Goal: Task Accomplishment & Management: Manage account settings

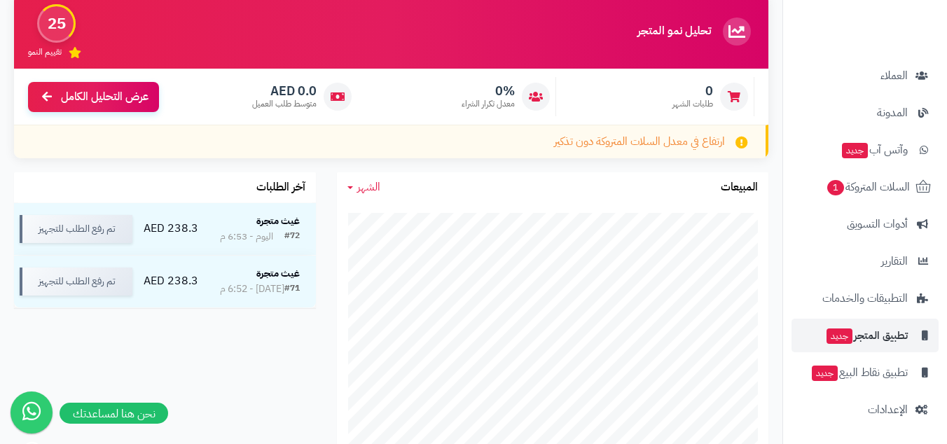
scroll to position [247, 0]
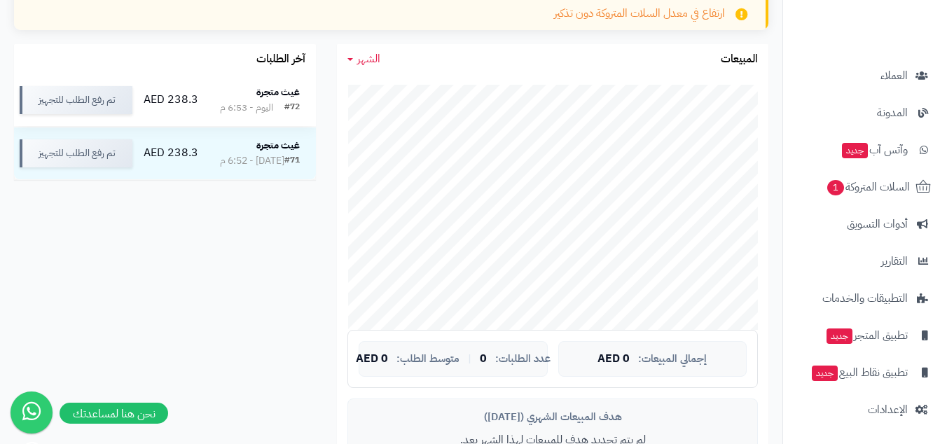
click at [273, 106] on div "اليوم - 6:53 م" at bounding box center [246, 108] width 53 height 14
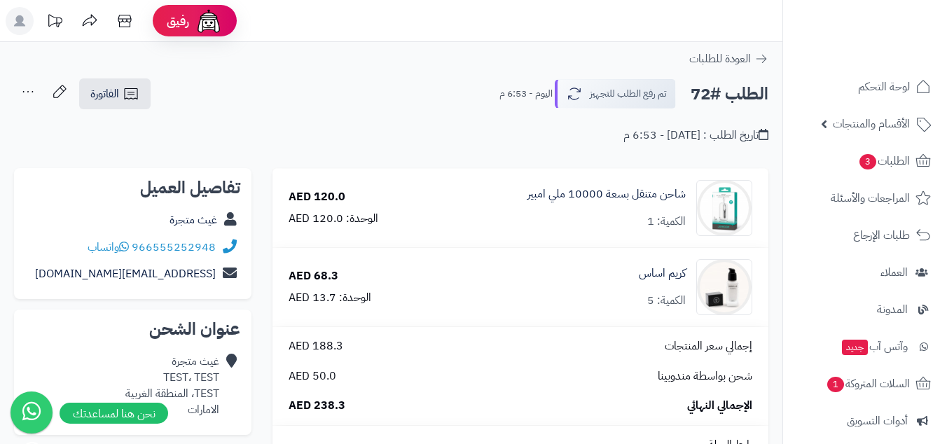
click at [662, 139] on div "تاريخ الطلب : اليوم - 6:53 م" at bounding box center [695, 135] width 145 height 16
click at [576, 145] on div "**********" at bounding box center [391, 118] width 782 height 80
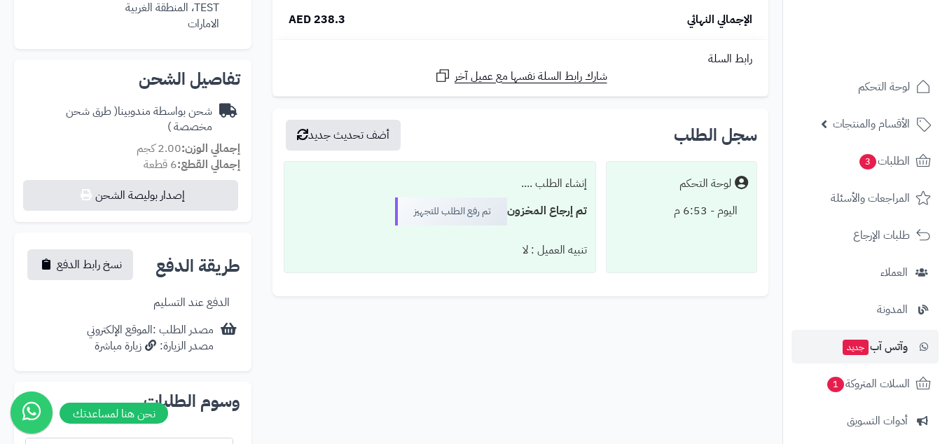
scroll to position [197, 0]
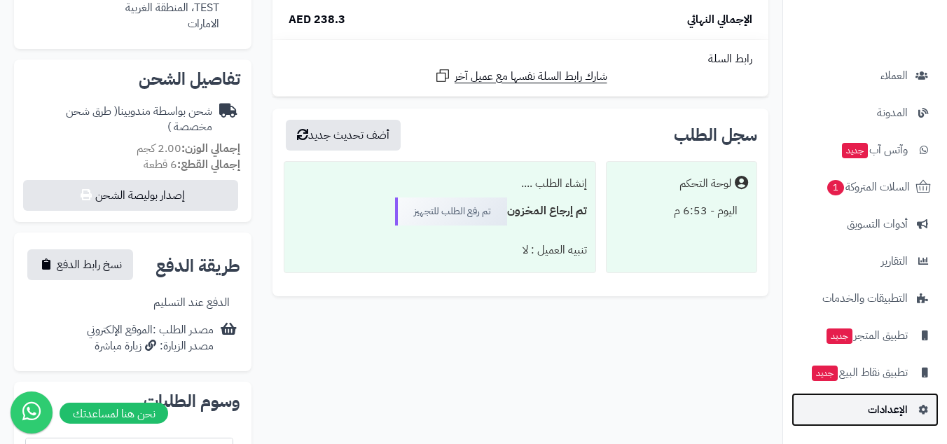
click at [876, 416] on span "الإعدادات" at bounding box center [888, 410] width 40 height 20
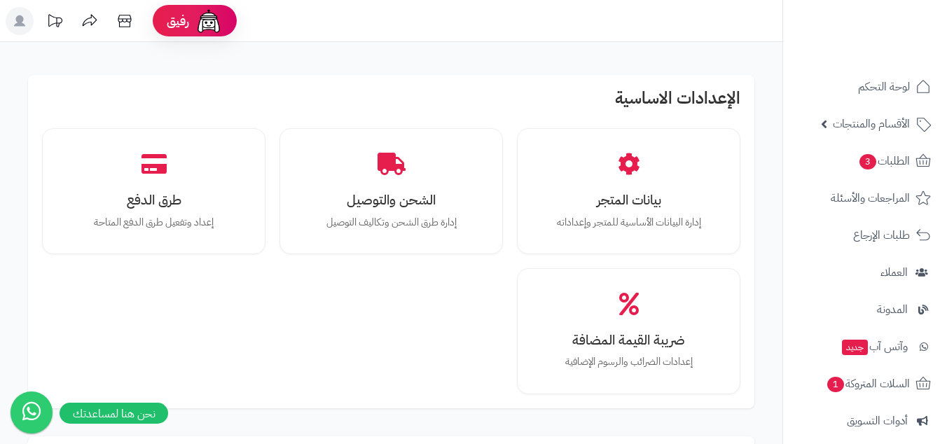
click at [673, 89] on h2 "الإعدادات الاساسية" at bounding box center [391, 101] width 698 height 25
click at [595, 85] on div "الإعدادات الاساسية بيانات المتجر إدارة البيانات الأساسية للمتجر وإعداداته الشحن…" at bounding box center [391, 241] width 726 height 333
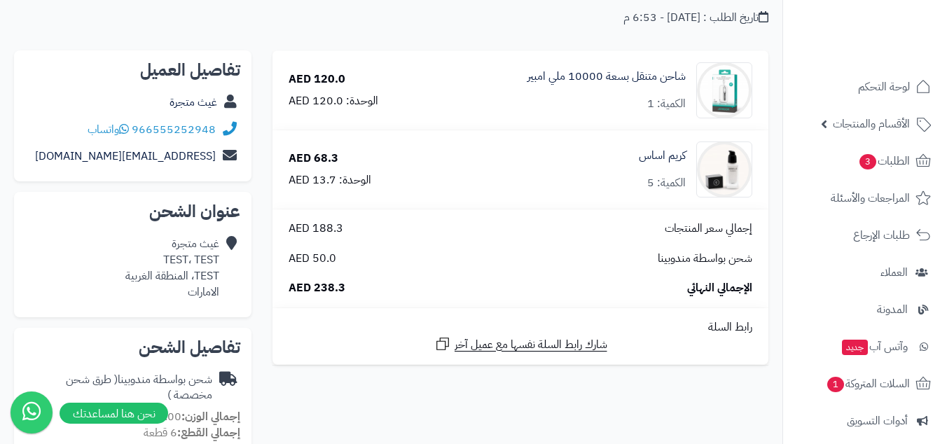
scroll to position [3, 0]
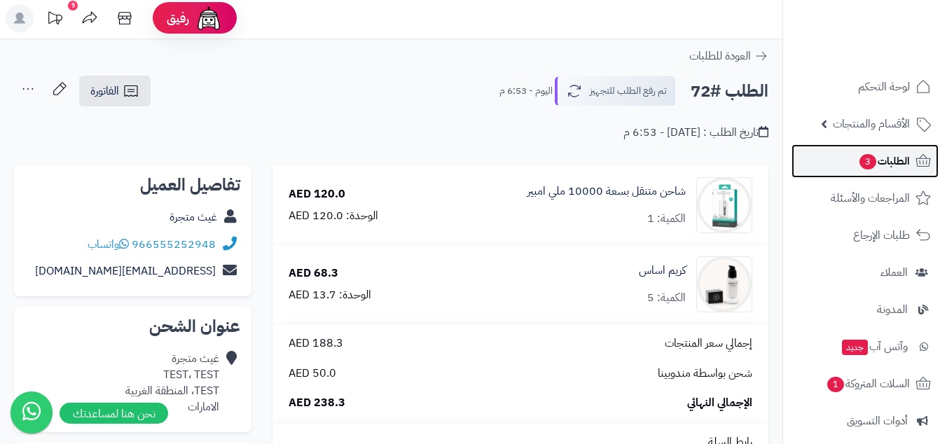
click at [892, 159] on span "الطلبات 3" at bounding box center [884, 161] width 52 height 20
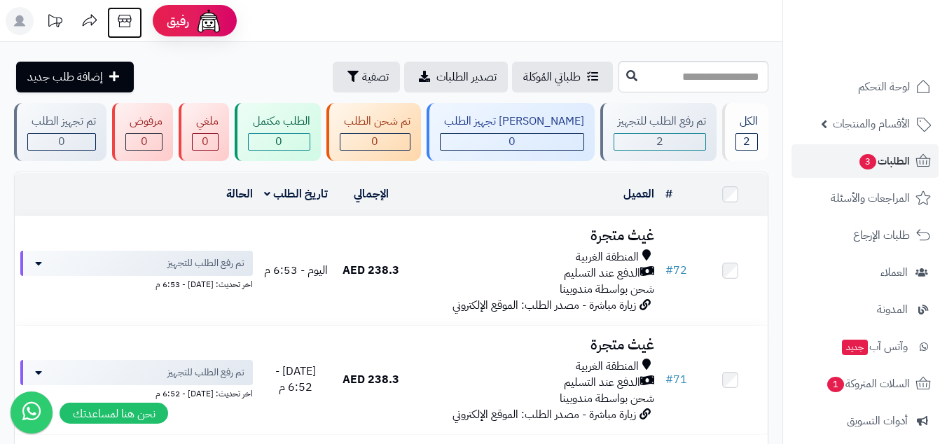
click at [122, 18] on icon at bounding box center [124, 21] width 13 height 13
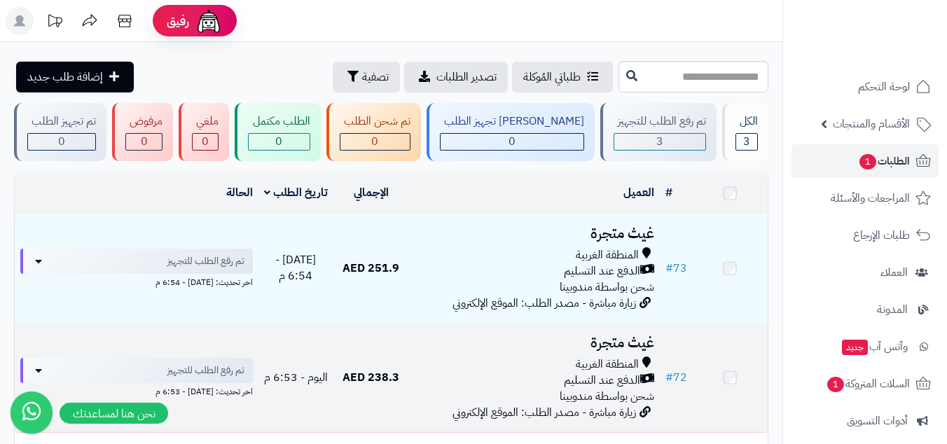
scroll to position [146, 0]
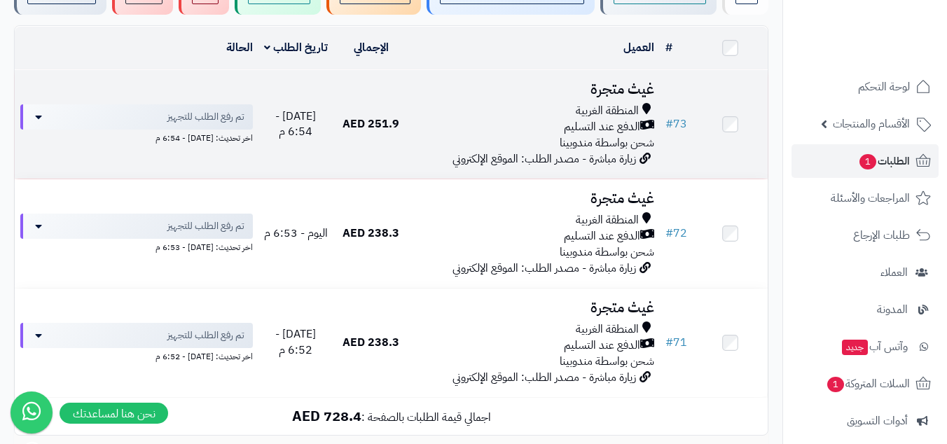
click at [637, 103] on span "المنطقة الغربية" at bounding box center [607, 111] width 63 height 16
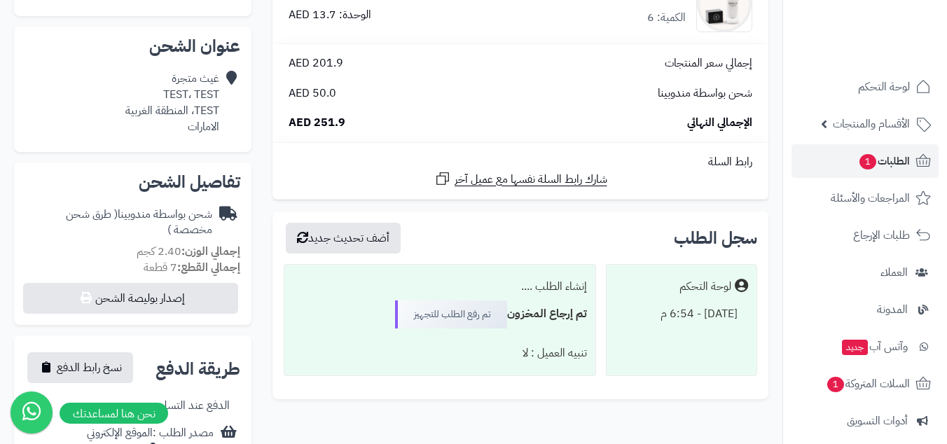
scroll to position [353, 0]
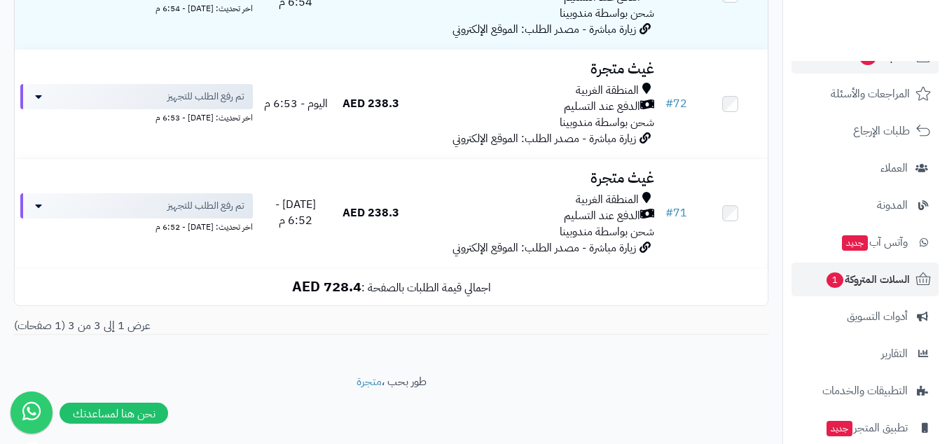
scroll to position [197, 0]
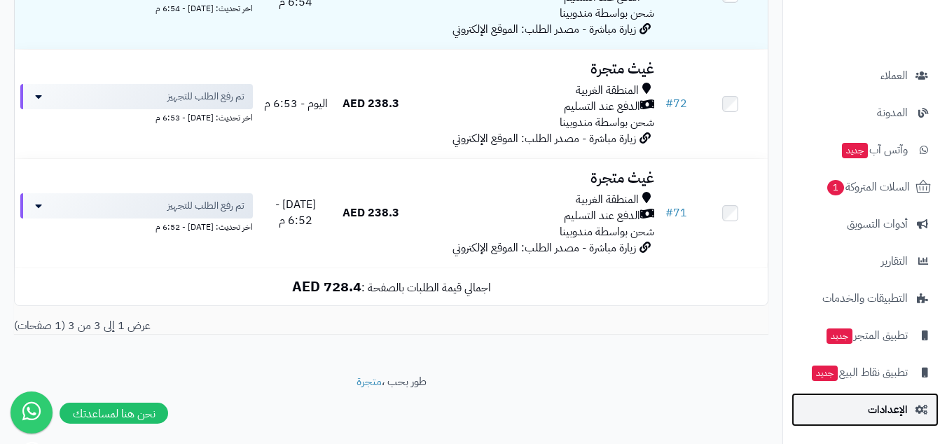
click at [899, 408] on span "الإعدادات" at bounding box center [888, 410] width 40 height 20
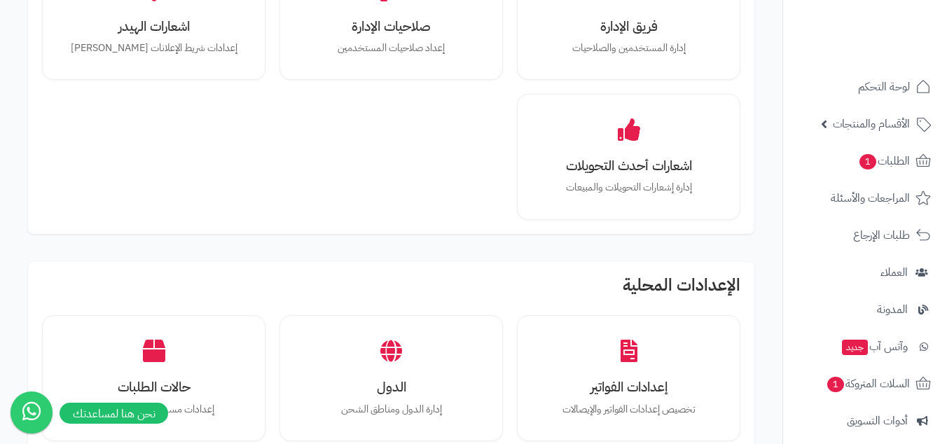
scroll to position [333, 0]
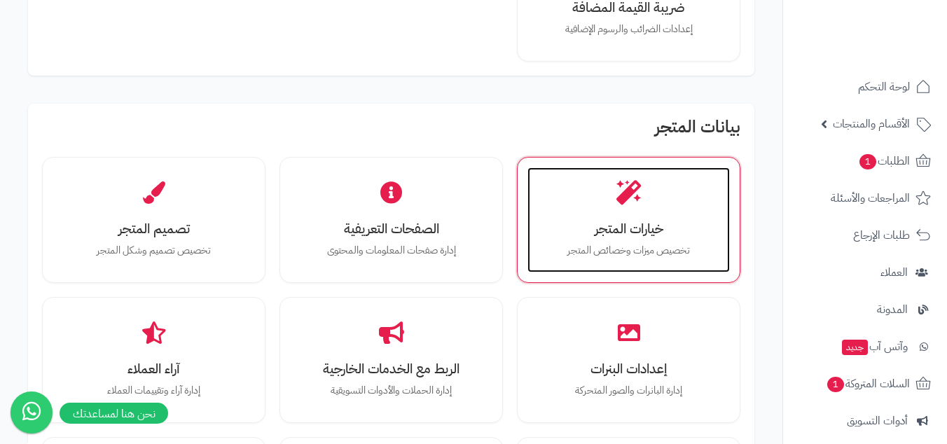
click at [666, 236] on h3 "خيارات المتجر" at bounding box center [628, 228] width 174 height 15
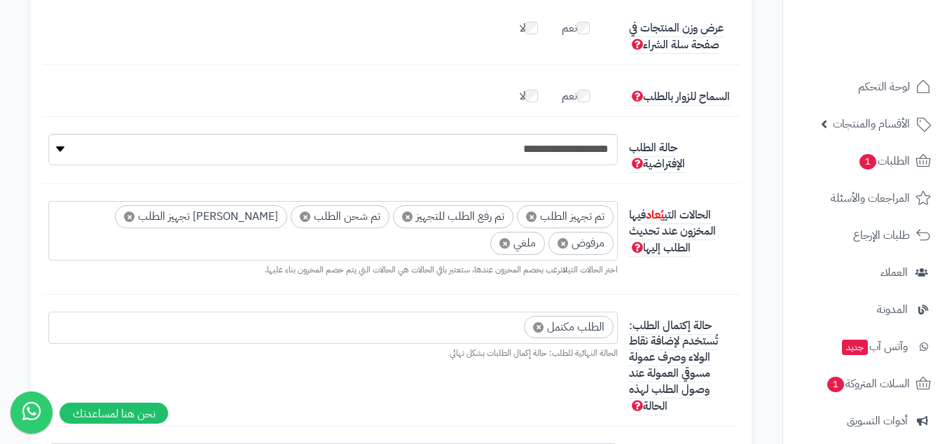
scroll to position [3619, 0]
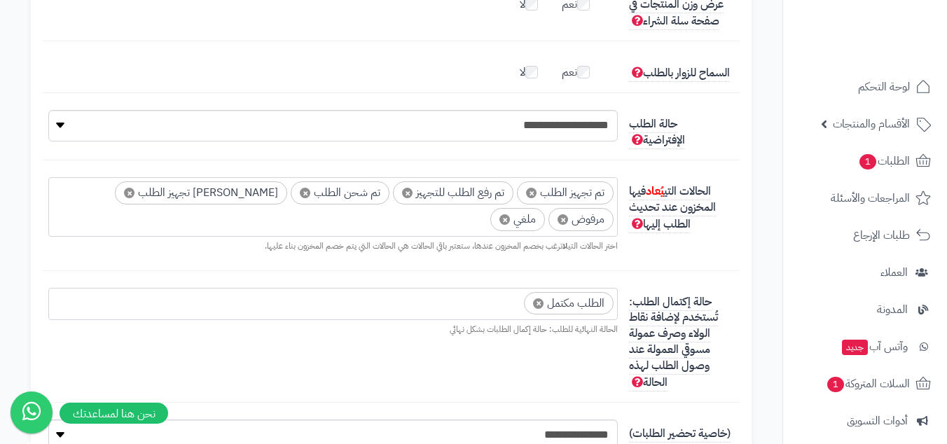
click at [534, 196] on span "×" at bounding box center [531, 193] width 11 height 11
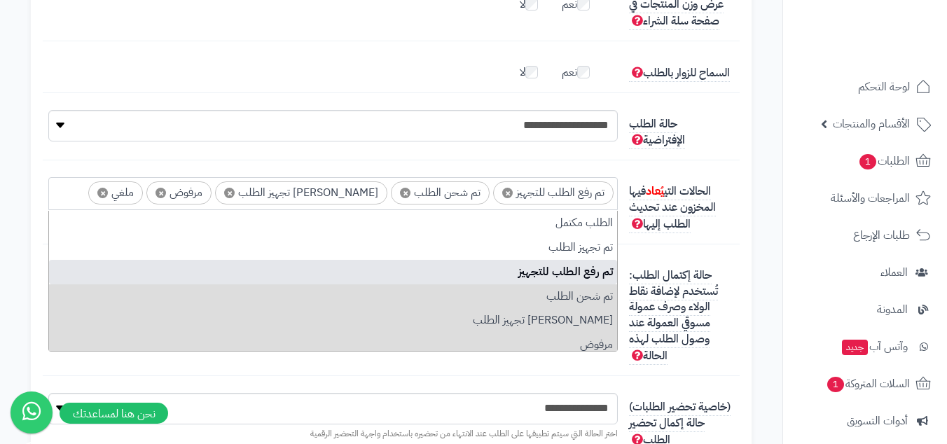
click at [510, 194] on span "×" at bounding box center [507, 193] width 11 height 11
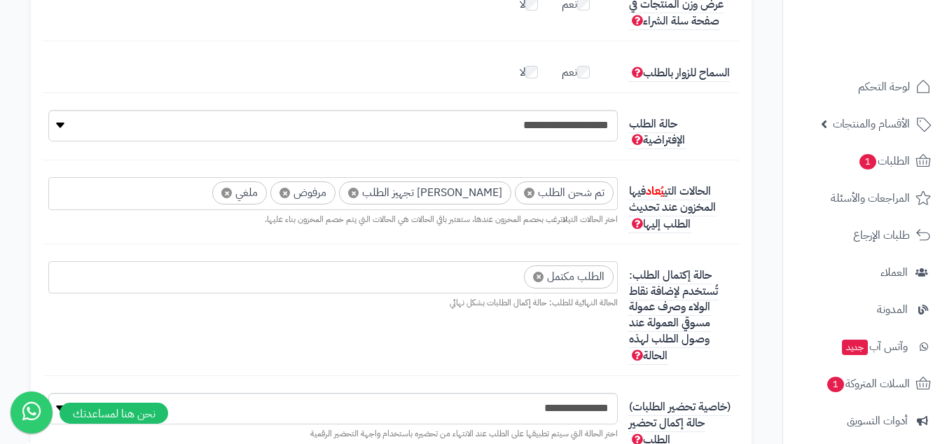
click at [426, 195] on li "× جاري تجهيز الطلب" at bounding box center [425, 192] width 172 height 23
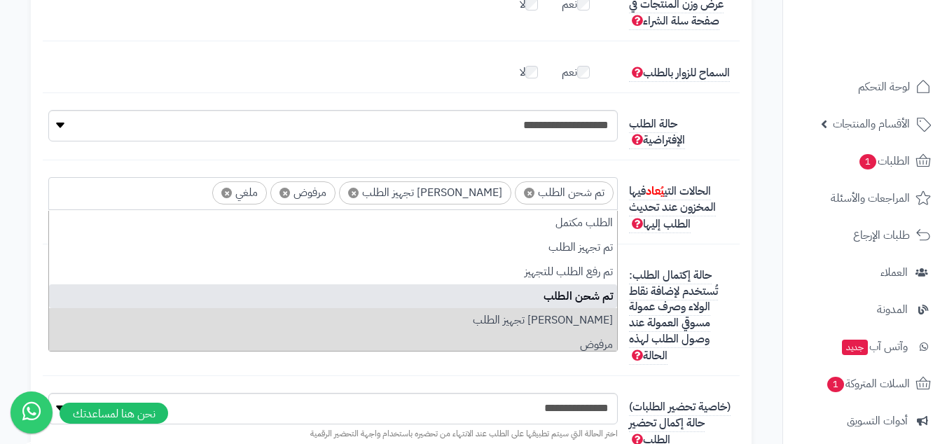
click at [359, 195] on span "×" at bounding box center [353, 193] width 11 height 11
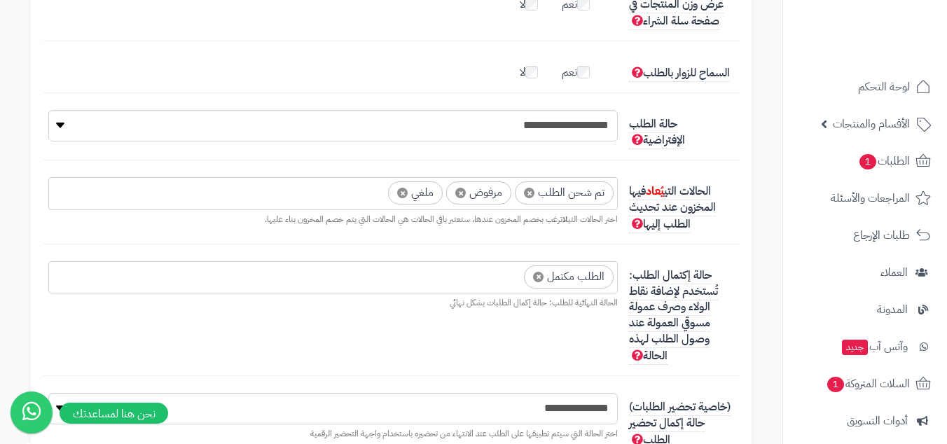
click at [533, 193] on span "×" at bounding box center [529, 193] width 11 height 11
select select "*"
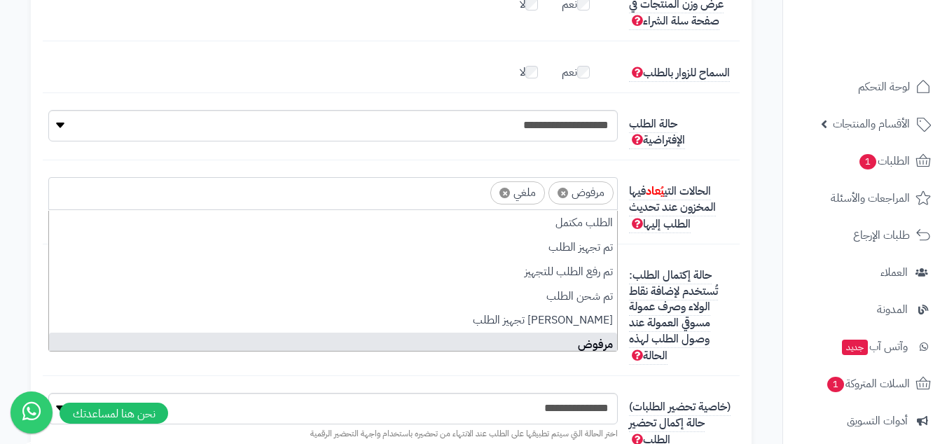
scroll to position [31, 0]
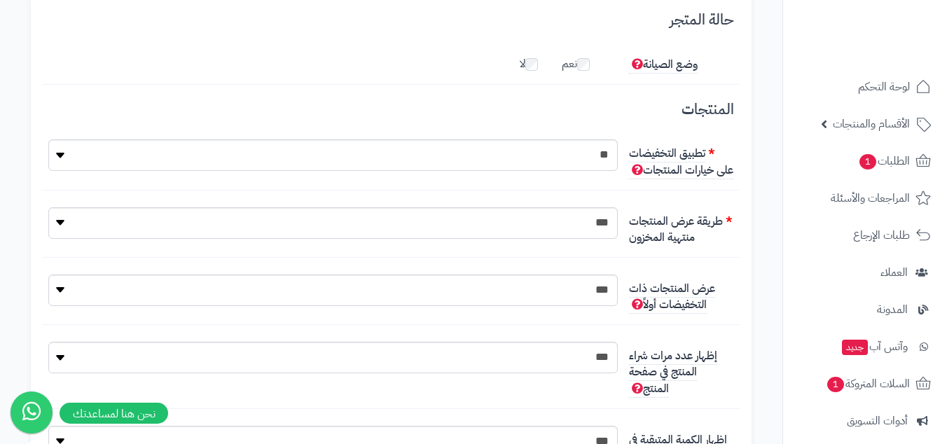
scroll to position [0, 0]
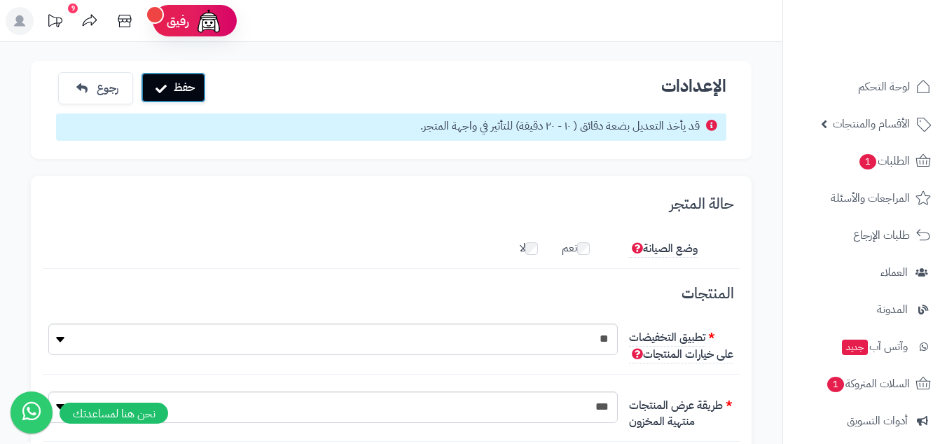
click at [168, 75] on button "حفظ" at bounding box center [173, 87] width 65 height 31
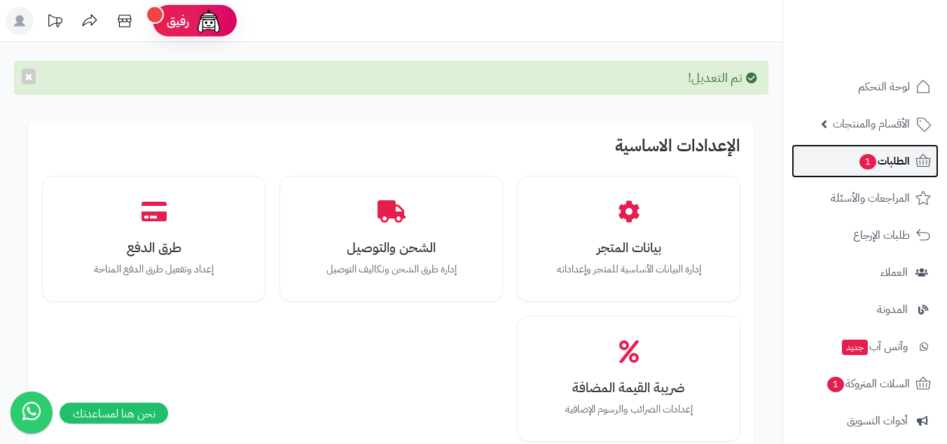
click at [918, 167] on icon at bounding box center [923, 161] width 17 height 17
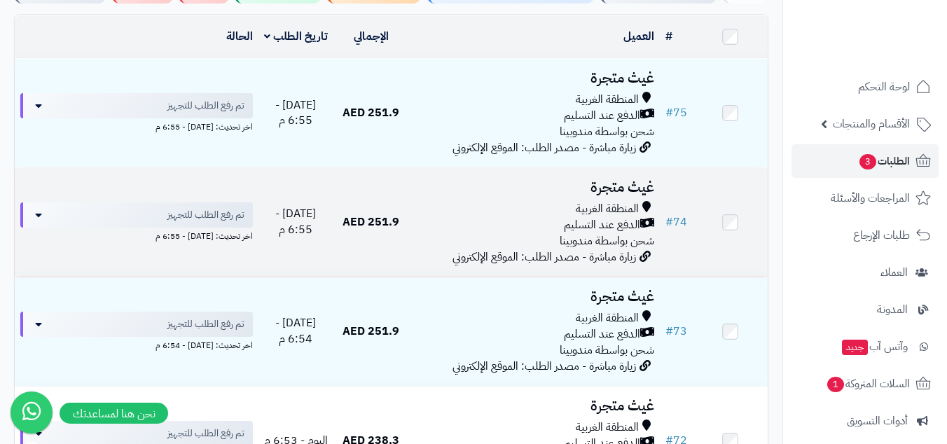
scroll to position [151, 0]
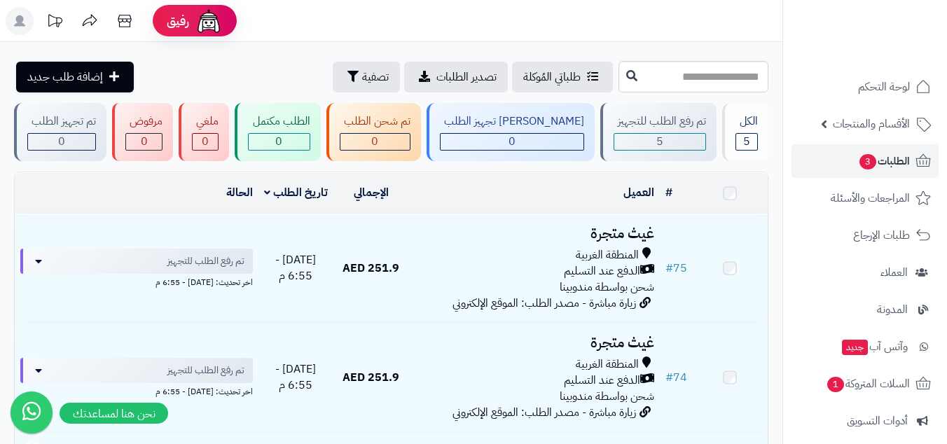
scroll to position [151, 0]
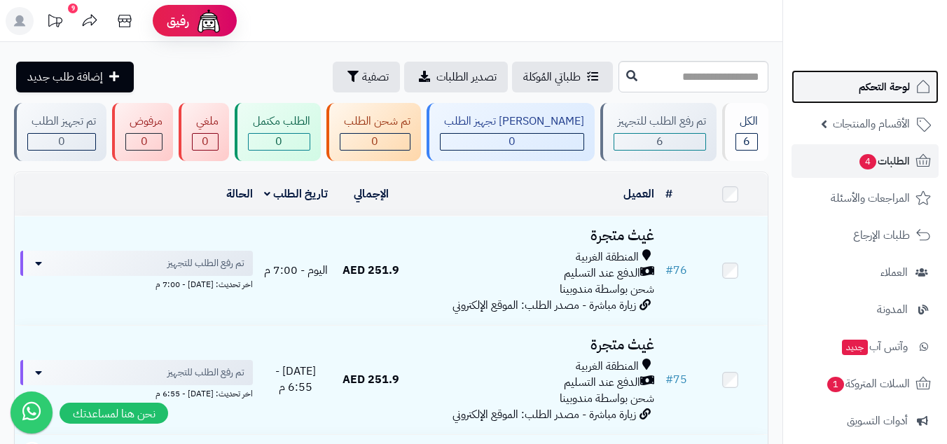
click at [886, 81] on span "لوحة التحكم" at bounding box center [884, 87] width 51 height 20
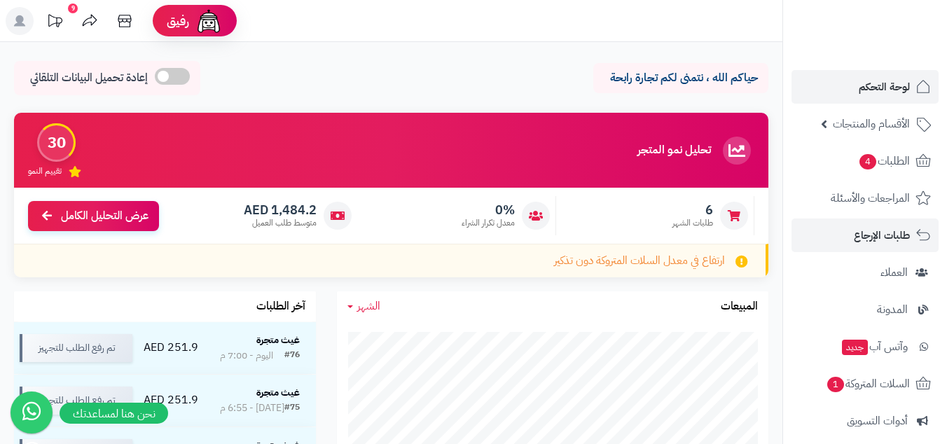
scroll to position [197, 0]
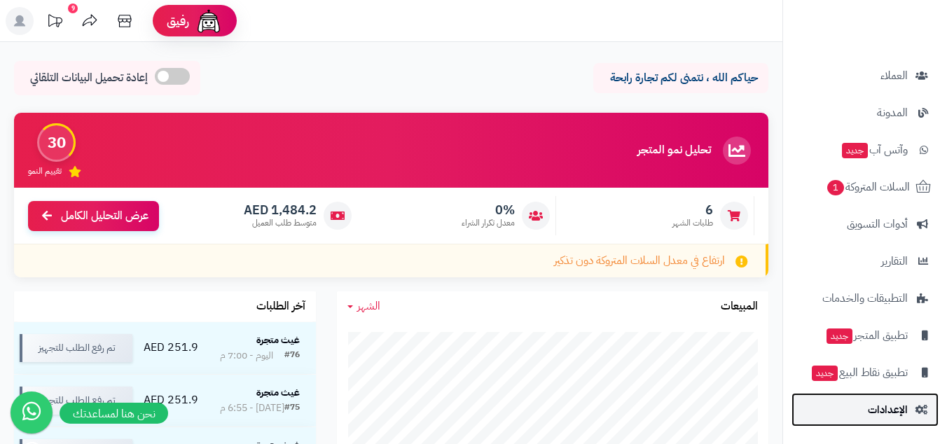
click at [860, 405] on link "الإعدادات" at bounding box center [865, 410] width 147 height 34
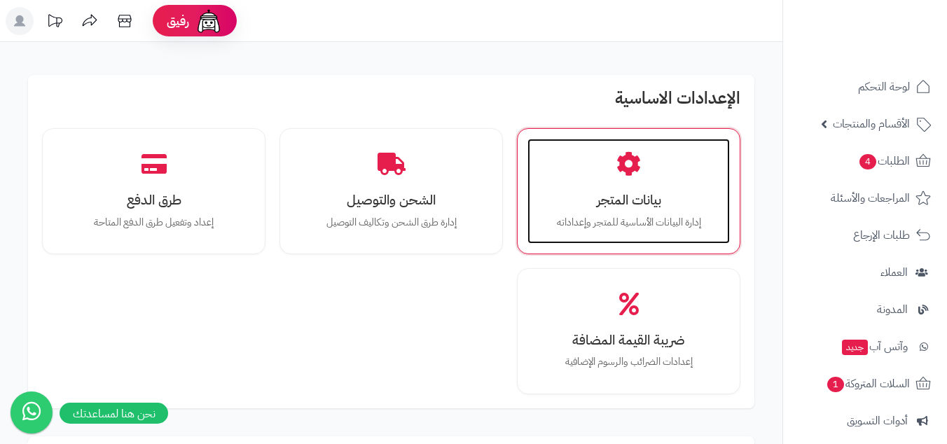
click at [665, 226] on p "إدارة البيانات الأساسية للمتجر وإعداداته" at bounding box center [628, 222] width 174 height 15
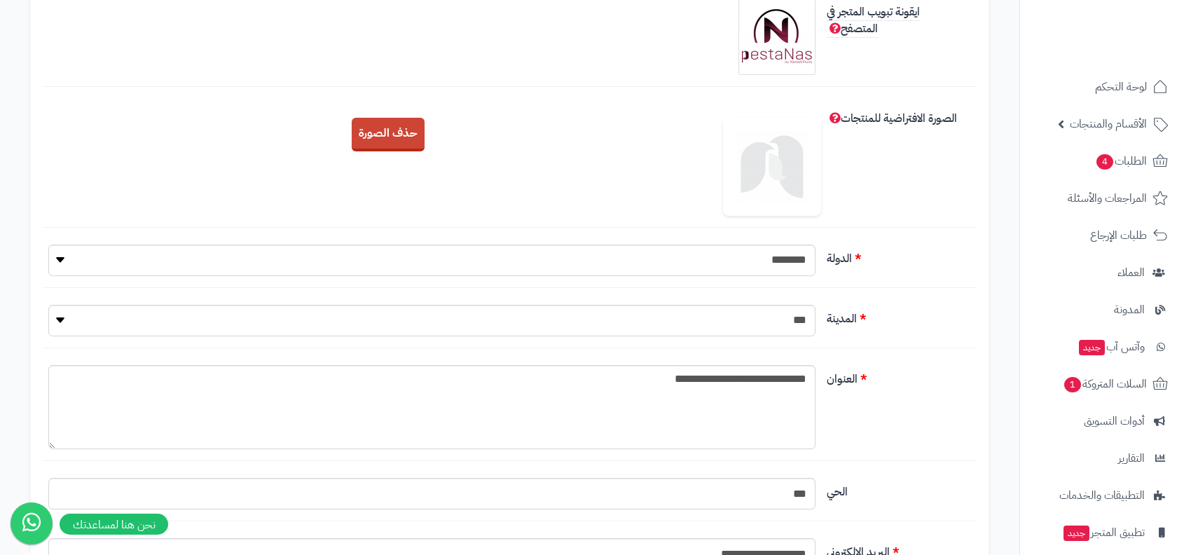
scroll to position [429, 0]
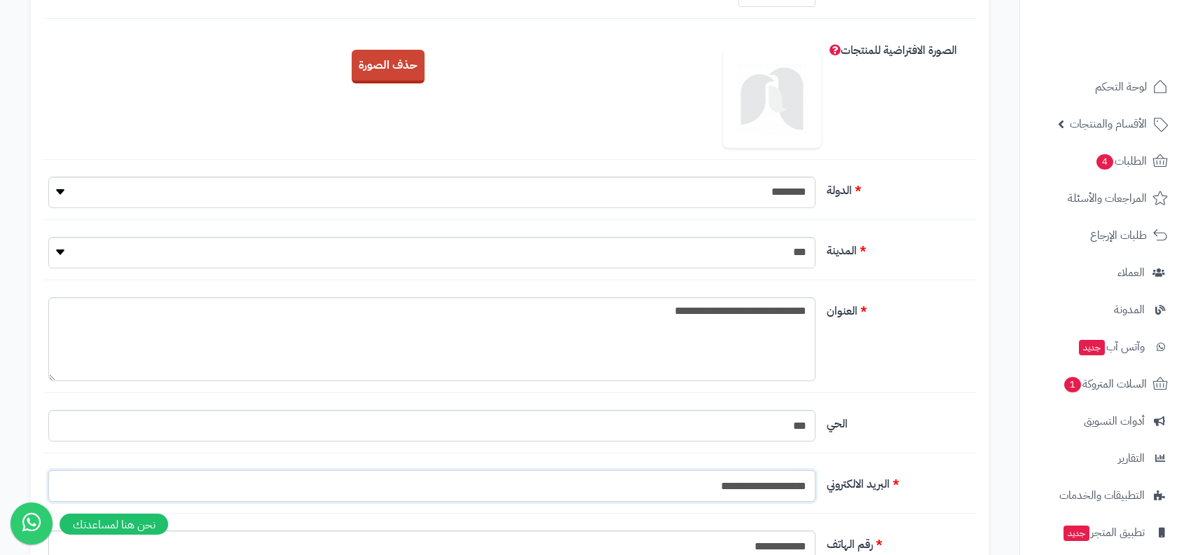
click at [738, 487] on input "**********" at bounding box center [431, 486] width 767 height 32
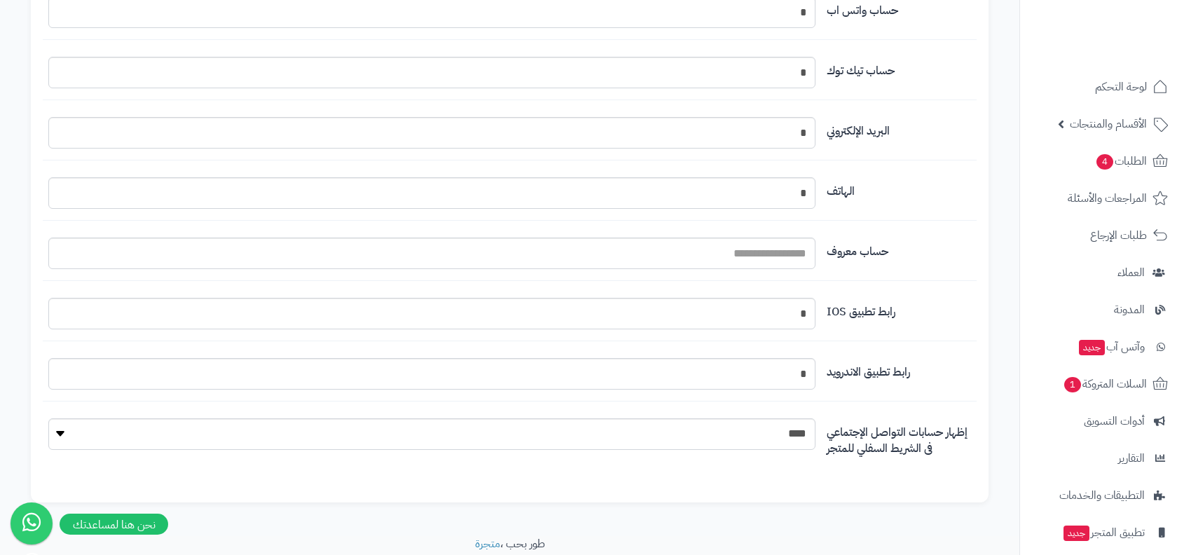
scroll to position [1601, 0]
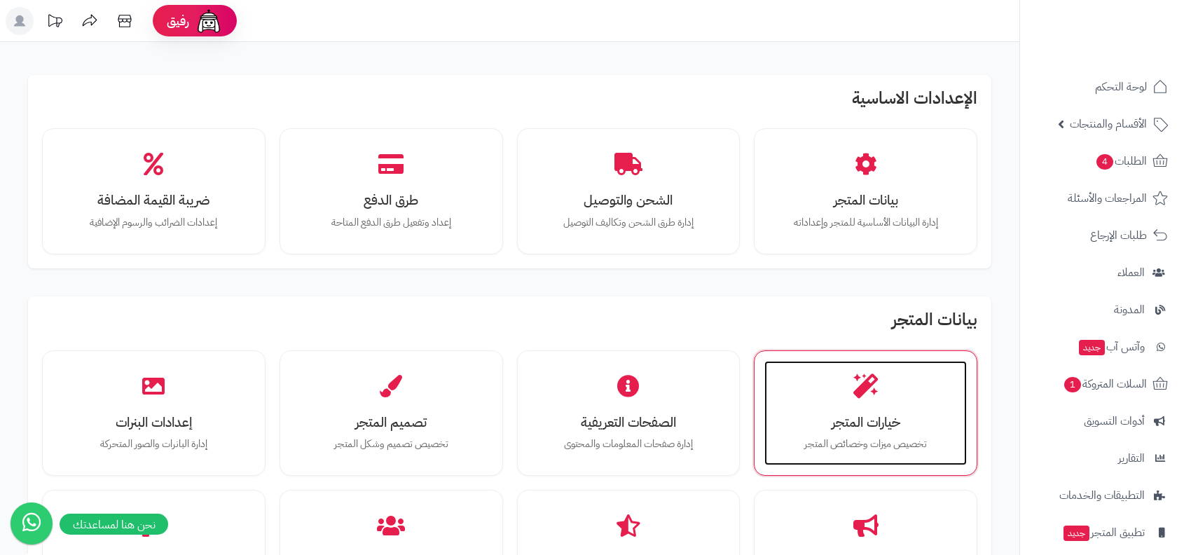
click at [873, 387] on icon at bounding box center [865, 385] width 25 height 25
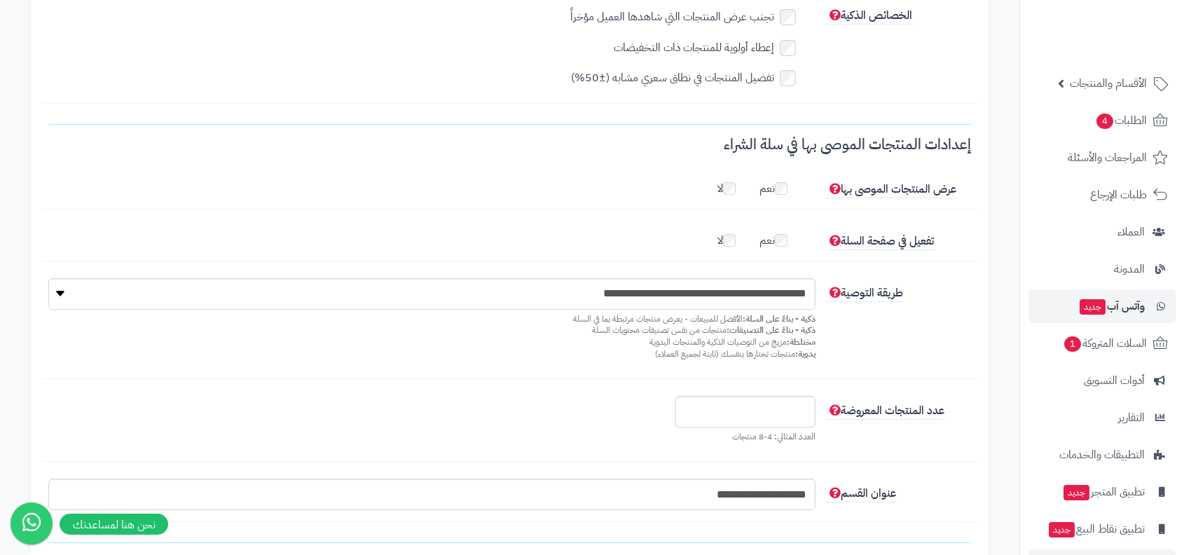
scroll to position [85, 0]
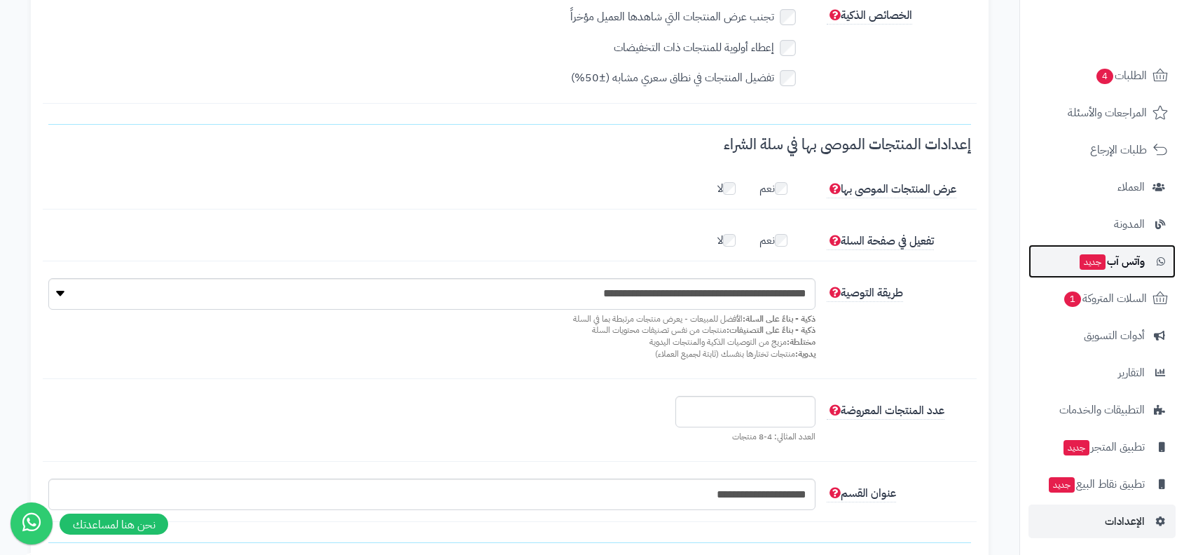
click at [1134, 266] on span "وآتس آب جديد" at bounding box center [1111, 261] width 67 height 20
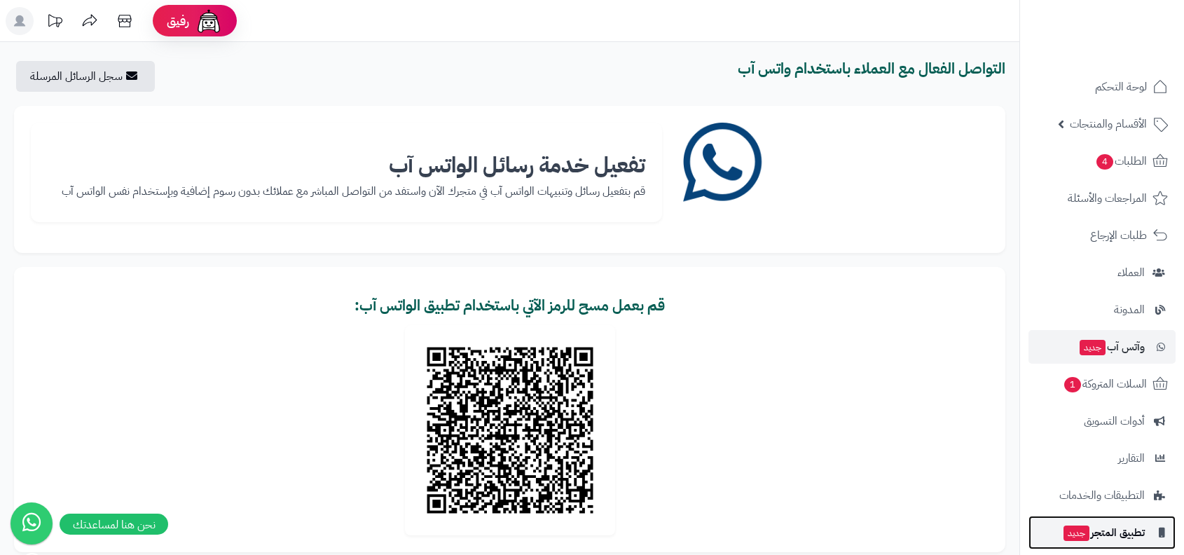
click at [1124, 535] on span "تطبيق المتجر جديد" at bounding box center [1103, 533] width 83 height 20
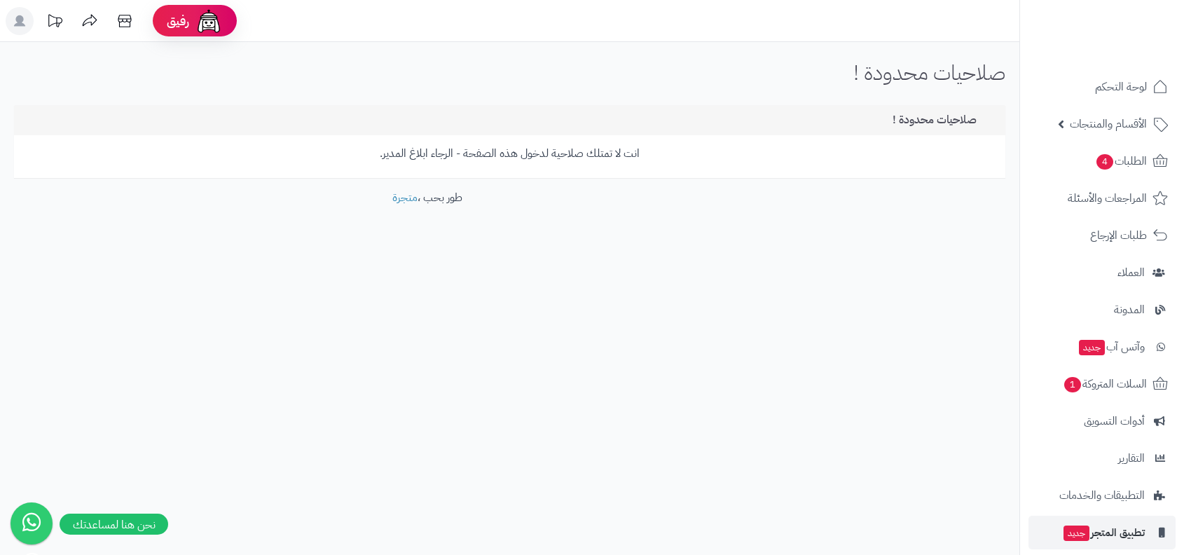
scroll to position [85, 0]
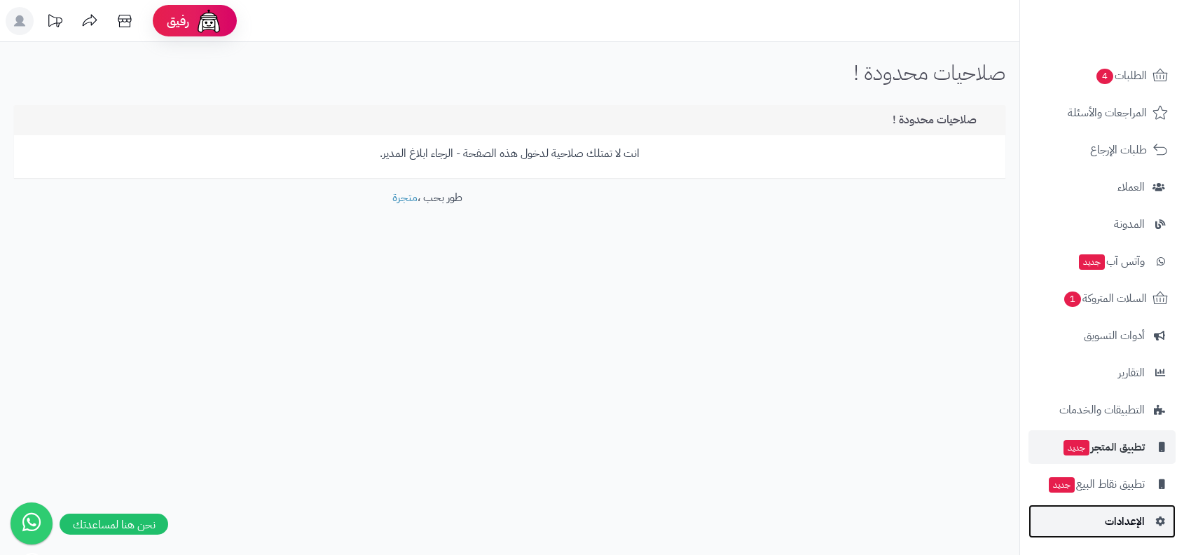
click at [1117, 505] on link "الإعدادات" at bounding box center [1101, 521] width 147 height 34
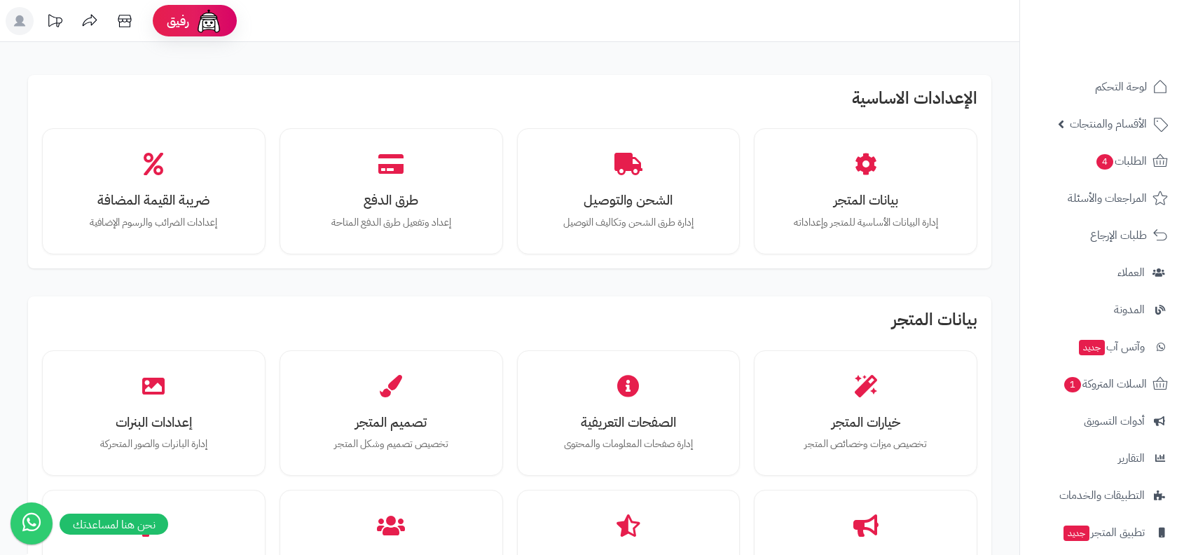
scroll to position [95, 0]
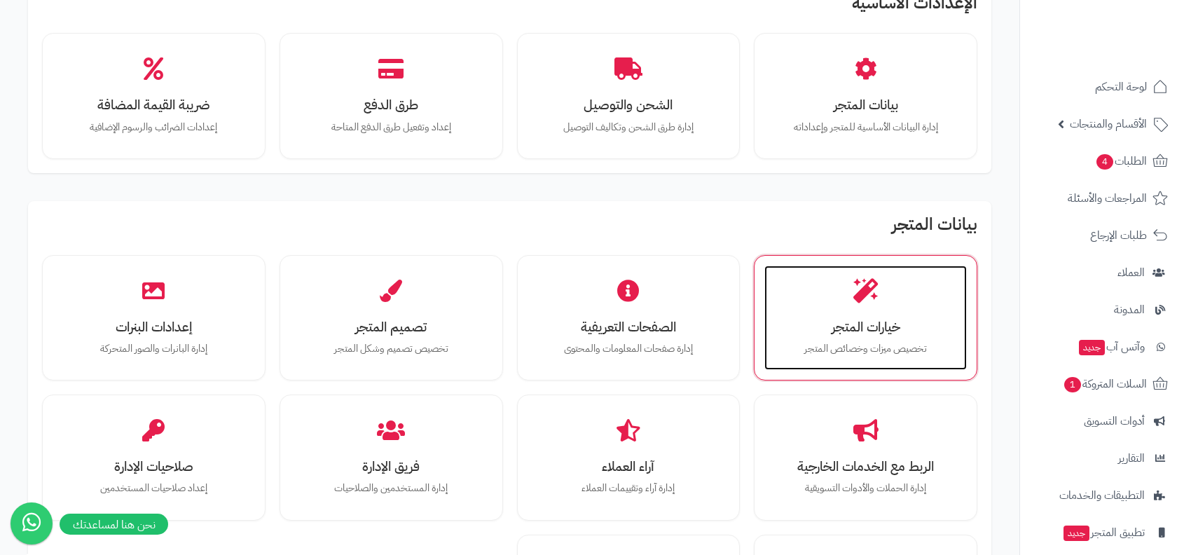
click at [906, 325] on h3 "خيارات المتجر" at bounding box center [865, 326] width 174 height 15
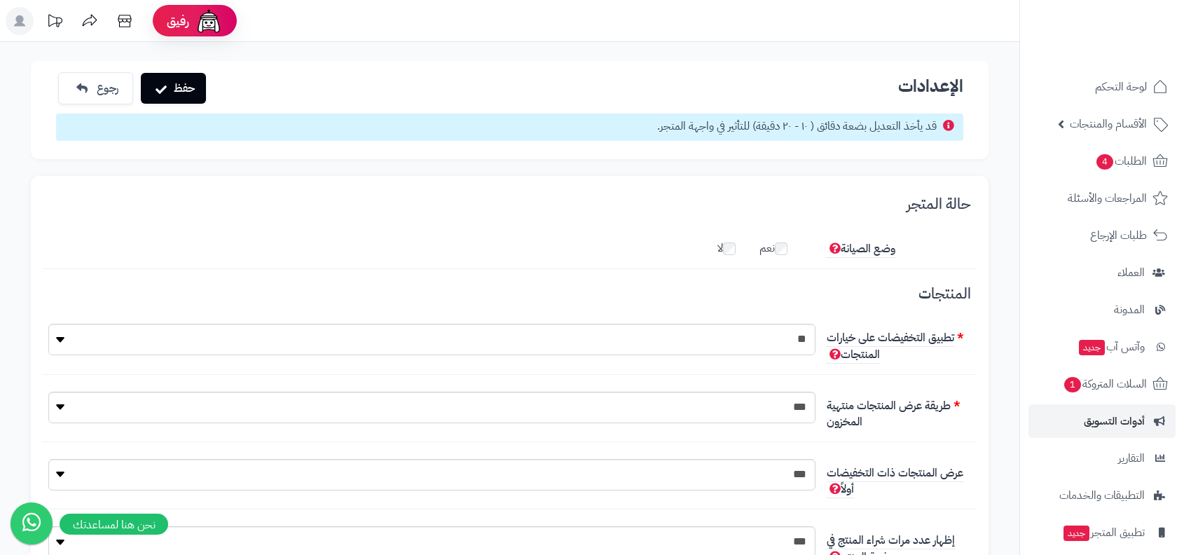
scroll to position [85, 0]
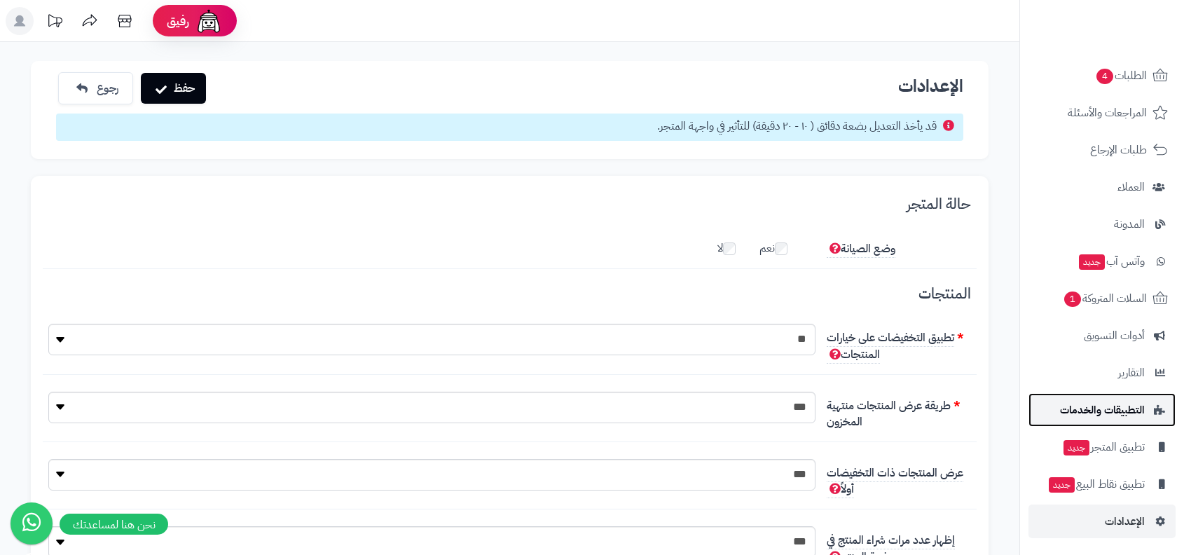
click at [1096, 415] on span "التطبيقات والخدمات" at bounding box center [1102, 410] width 85 height 20
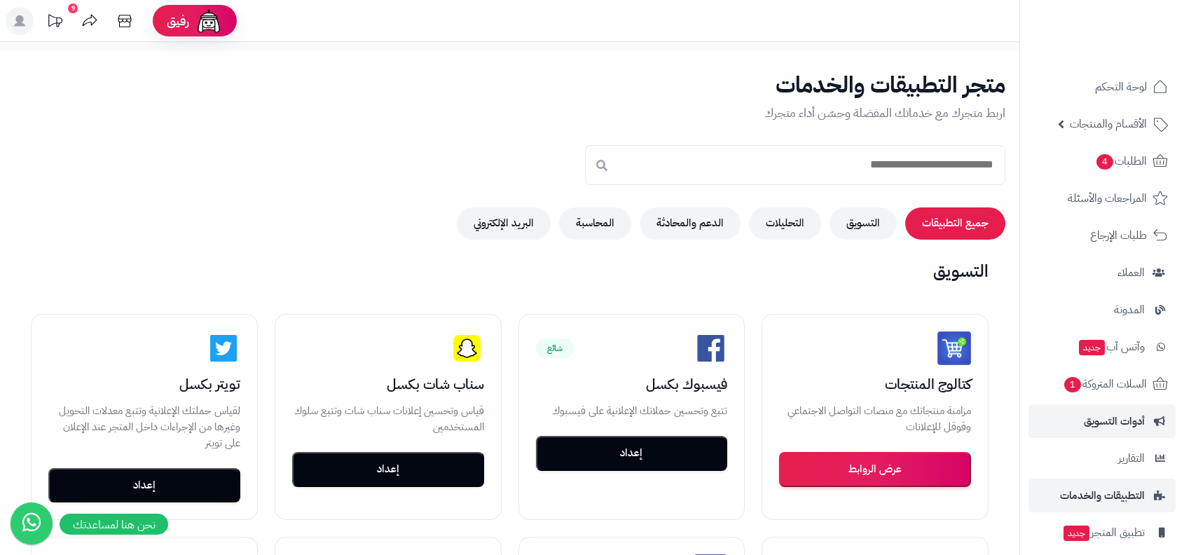
scroll to position [85, 0]
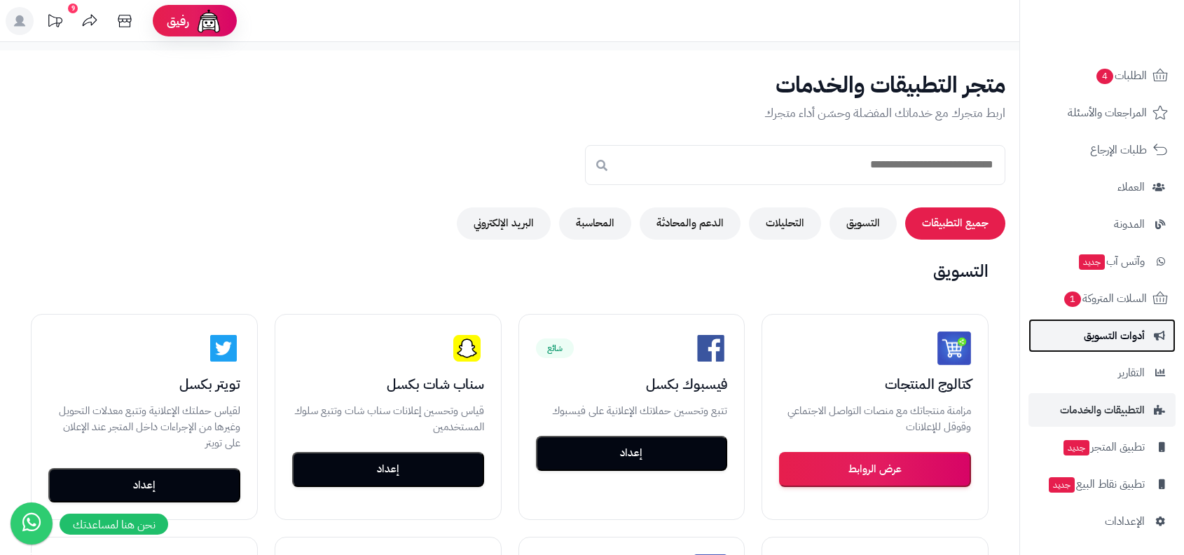
click at [1141, 338] on span "أدوات التسويق" at bounding box center [1114, 336] width 61 height 20
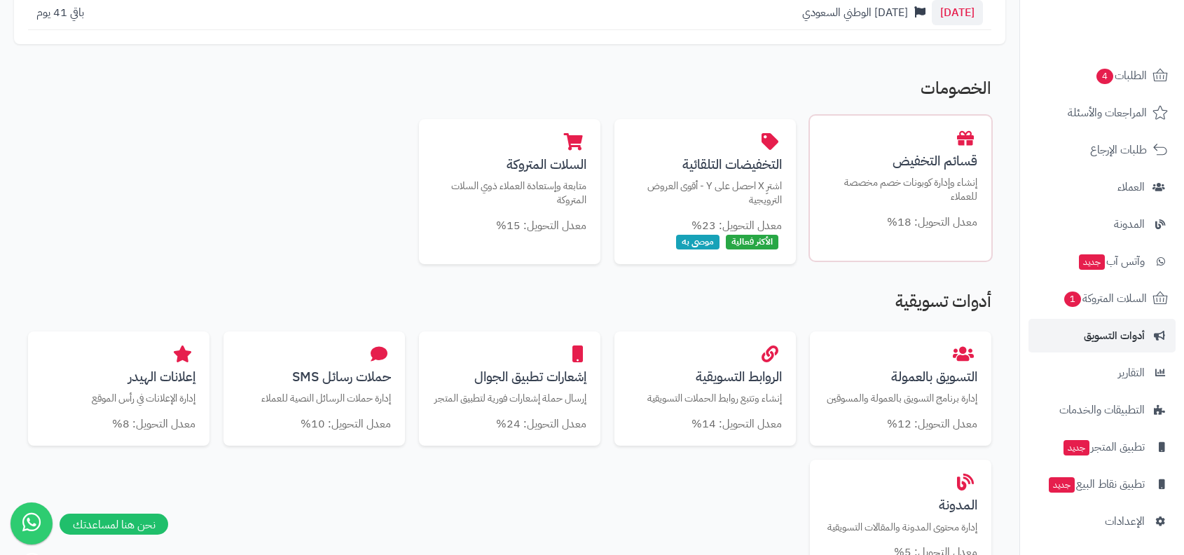
scroll to position [366, 0]
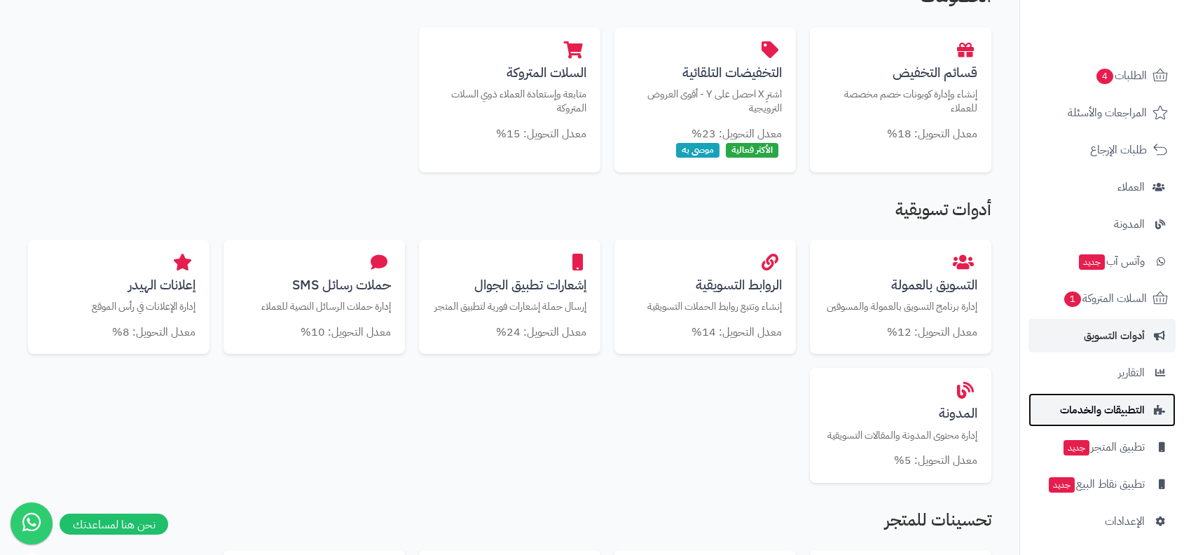
click at [1119, 395] on link "التطبيقات والخدمات" at bounding box center [1101, 410] width 147 height 34
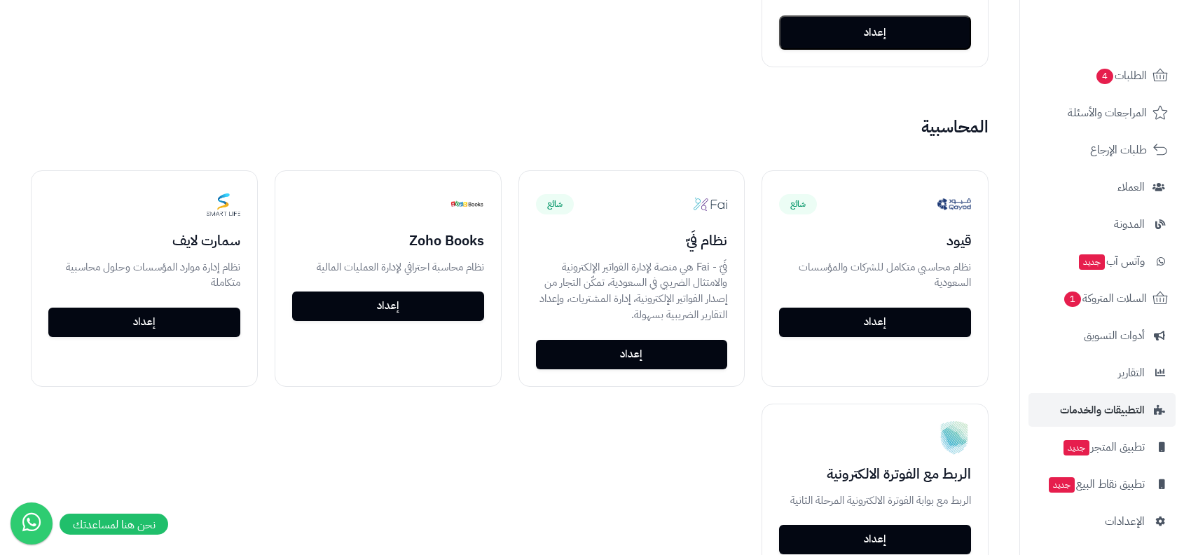
scroll to position [1743, 0]
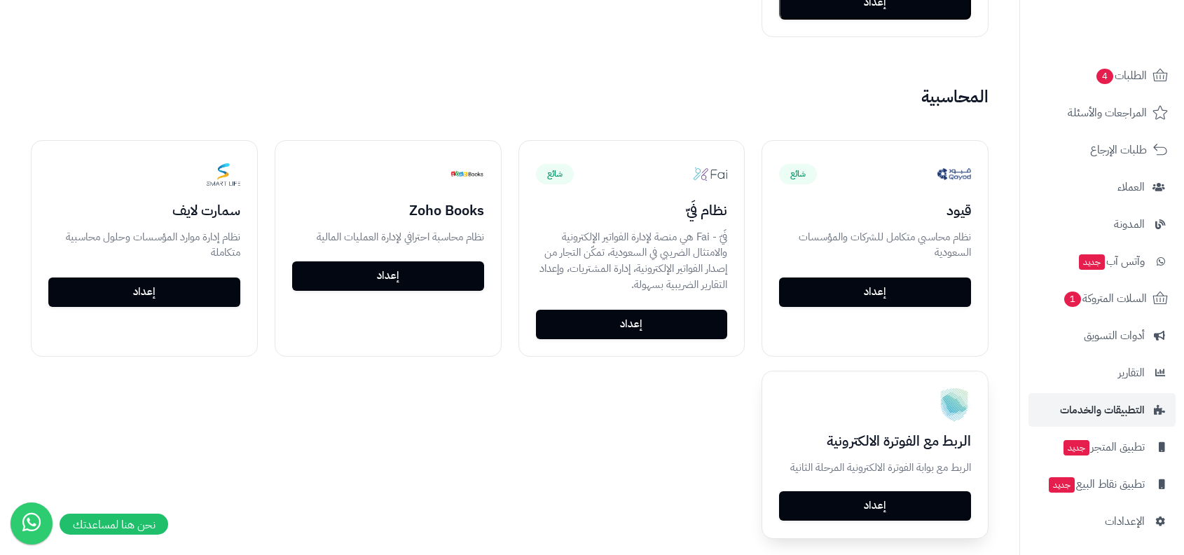
click at [850, 496] on link "إعداد" at bounding box center [875, 505] width 192 height 29
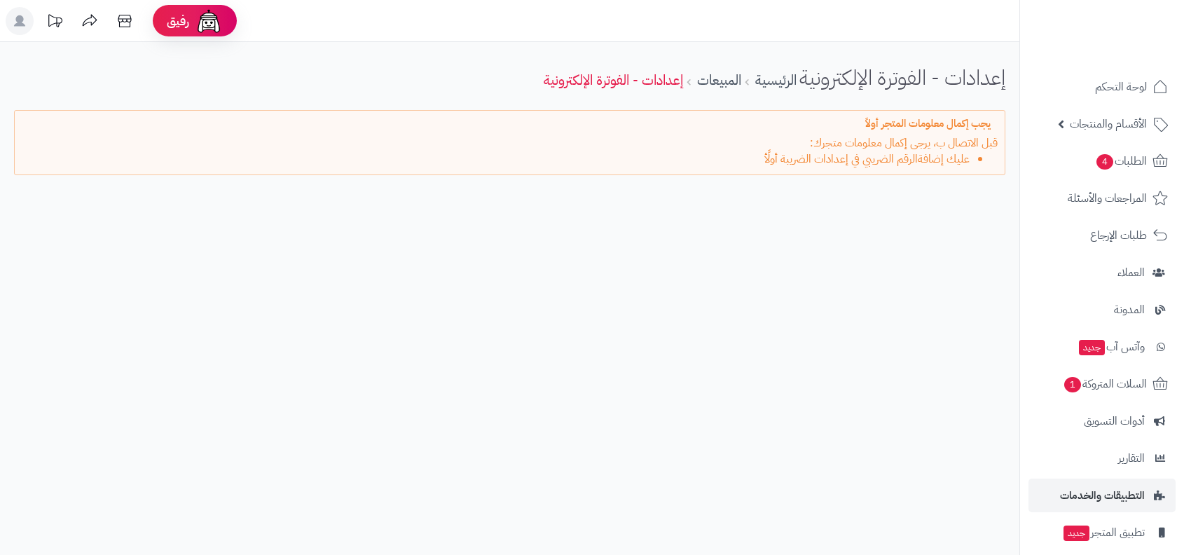
click at [920, 154] on li "عليك إضافةالرقم الضريبي في إعدادات الضريبة أولًأ" at bounding box center [496, 159] width 948 height 16
click at [945, 140] on p "قبل الاتصال ب، يرجى إكمال معلومات متجرك:" at bounding box center [510, 143] width 976 height 16
click at [905, 207] on div "إعدادات - الفوترة الإلكترونية الرئيسية المبيعات إعدادات - الفوترة الإلكترونية ي…" at bounding box center [509, 128] width 1019 height 173
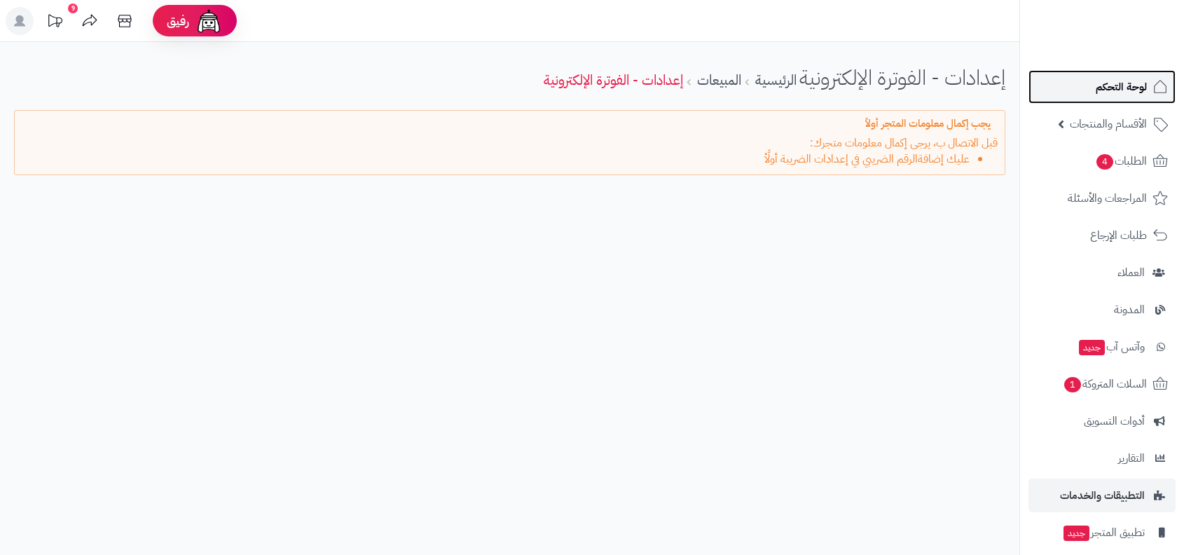
click at [1135, 91] on span "لوحة التحكم" at bounding box center [1121, 87] width 51 height 20
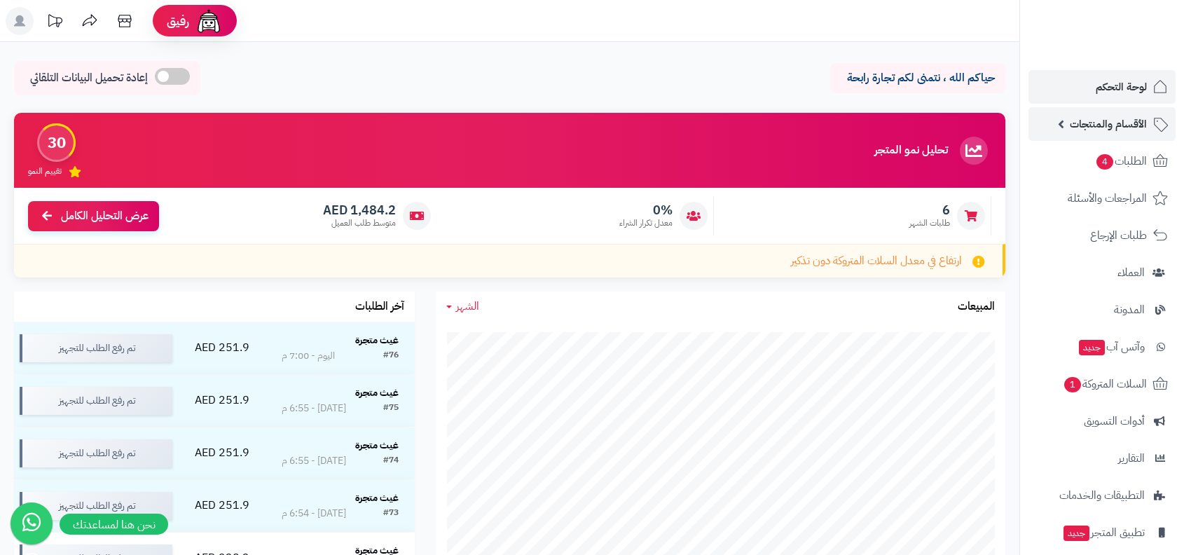
click at [1140, 132] on span "الأقسام والمنتجات" at bounding box center [1108, 124] width 77 height 20
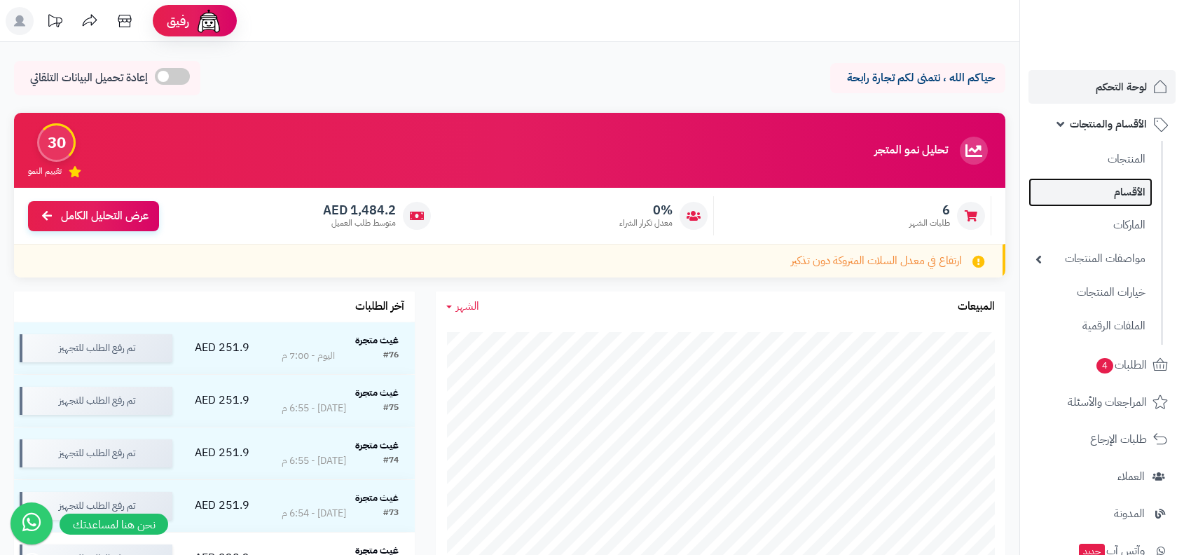
click at [1126, 188] on link "الأقسام" at bounding box center [1090, 192] width 124 height 29
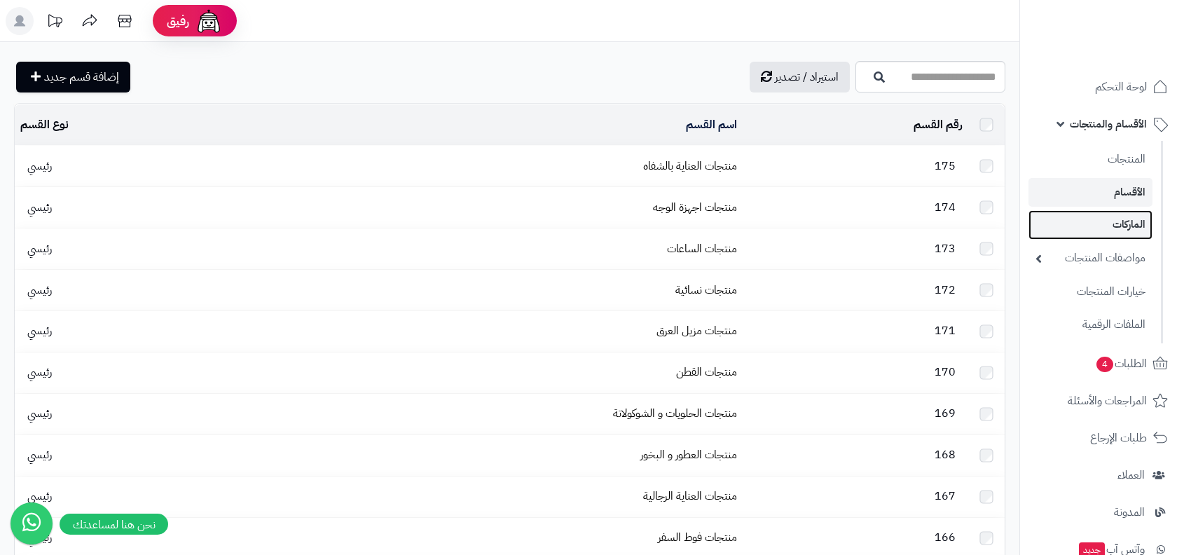
click at [1119, 221] on link "الماركات" at bounding box center [1090, 224] width 124 height 29
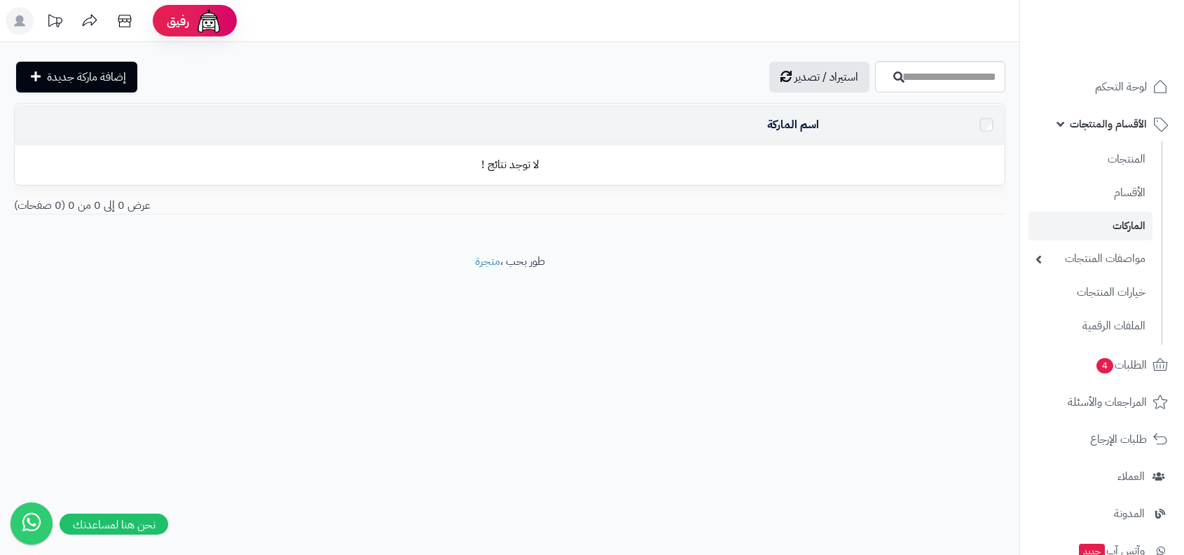
click at [1110, 275] on ul "المنتجات الأقسام الماركات مواصفات المنتجات مواصفات المنتجات أنواع المواصفات خيا…" at bounding box center [1091, 243] width 143 height 204
click at [1107, 300] on link "خيارات المنتجات" at bounding box center [1090, 291] width 124 height 29
